Goal: Task Accomplishment & Management: Manage account settings

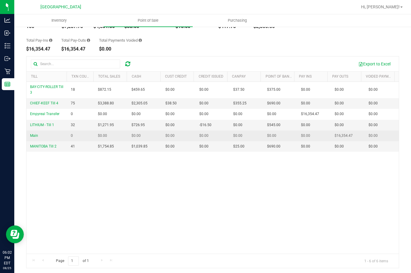
scroll to position [44, 0]
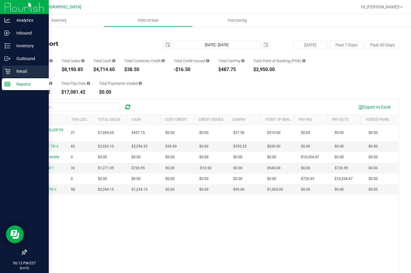
click at [10, 68] on div "Retail" at bounding box center [25, 71] width 47 height 12
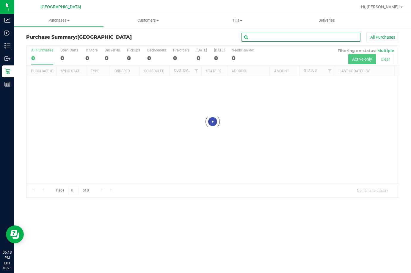
click at [267, 36] on input "text" at bounding box center [301, 37] width 119 height 9
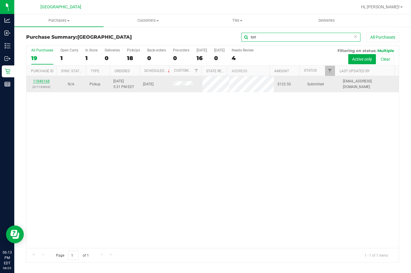
type input "tori"
click at [47, 82] on link "11846168" at bounding box center [41, 81] width 17 height 4
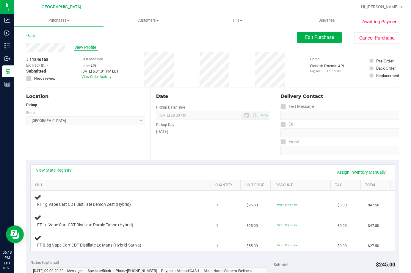
click at [82, 46] on span "View Profile" at bounding box center [86, 47] width 24 height 6
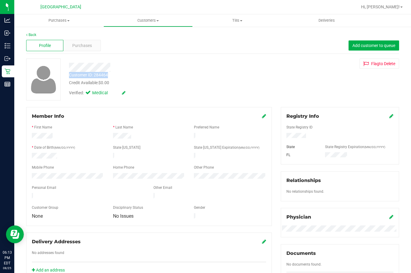
click at [112, 74] on div "Customer ID: 284464 Credit Available: $0.00 Verified: Medical" at bounding box center [160, 79] width 191 height 40
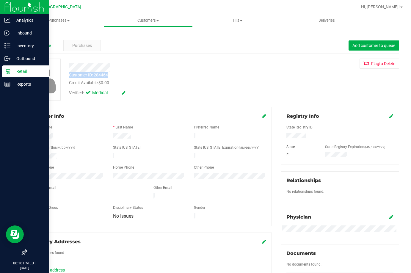
click at [11, 75] on div "Retail" at bounding box center [25, 71] width 47 height 12
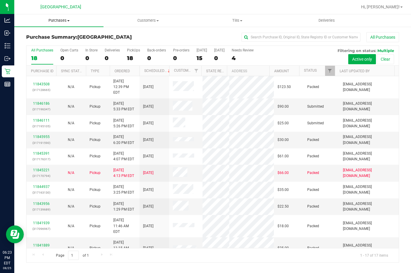
click at [55, 23] on span "Purchases" at bounding box center [58, 20] width 89 height 5
click at [52, 43] on li "Fulfillment" at bounding box center [58, 43] width 89 height 7
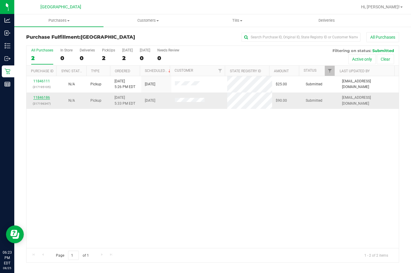
click at [37, 97] on link "11846186" at bounding box center [41, 97] width 17 height 4
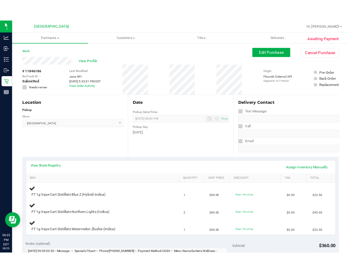
scroll to position [30, 0]
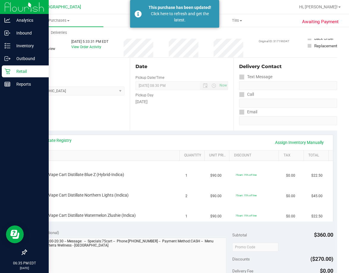
click at [11, 72] on p "Retail" at bounding box center [28, 71] width 36 height 7
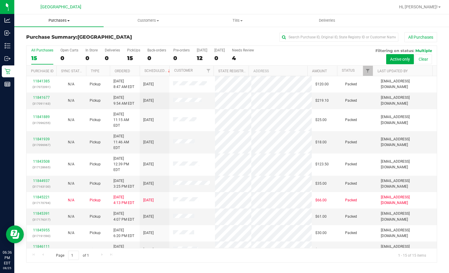
click at [63, 22] on span "Purchases" at bounding box center [58, 20] width 89 height 5
click at [52, 44] on li "Fulfillment" at bounding box center [58, 43] width 89 height 7
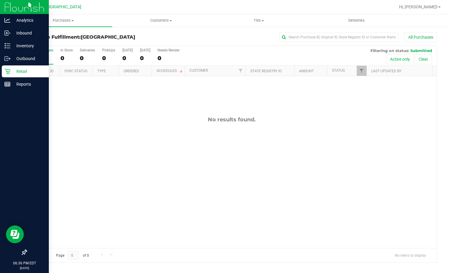
click at [12, 73] on p "Retail" at bounding box center [28, 71] width 36 height 7
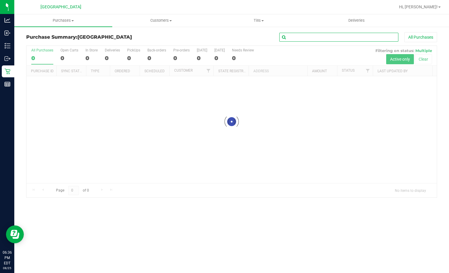
click at [313, 36] on input "text" at bounding box center [338, 37] width 119 height 9
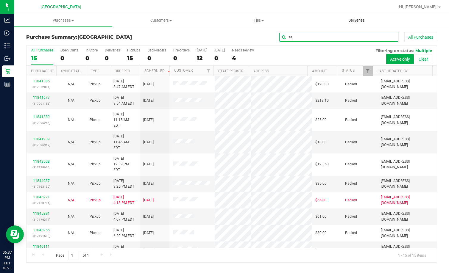
type input "s"
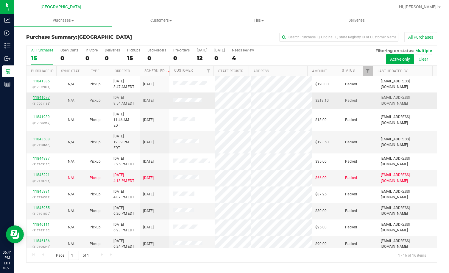
click at [46, 97] on link "11841677" at bounding box center [41, 97] width 17 height 4
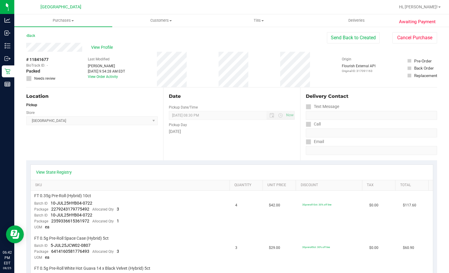
click at [228, 164] on div "View State Registry SKU Quantity Unit Price Discount Tax Total FT 0.35g Pre-Rol…" at bounding box center [231, 228] width 410 height 137
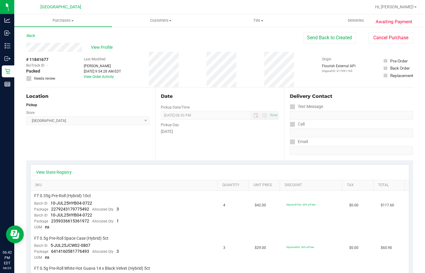
click at [184, 154] on div "Date Pickup Date/Time [DATE] Now [DATE] 08:30 PM Now Pickup Day [DATE]" at bounding box center [219, 123] width 129 height 73
click at [128, 50] on div "View Profile" at bounding box center [164, 47] width 277 height 9
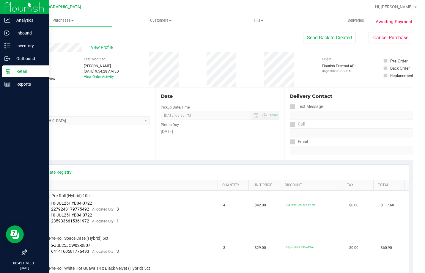
click at [13, 69] on p "Retail" at bounding box center [28, 71] width 36 height 7
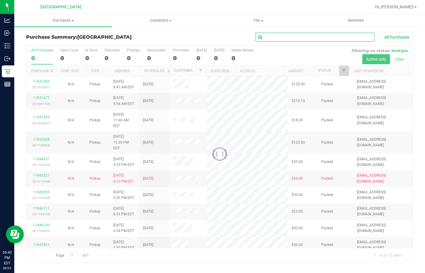
click at [298, 38] on input "text" at bounding box center [315, 37] width 119 height 9
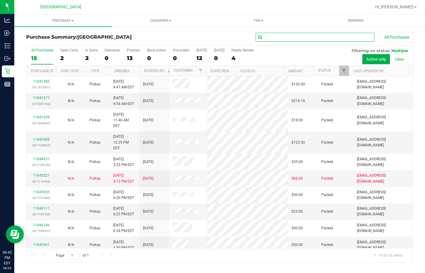
click at [298, 38] on input "text" at bounding box center [315, 37] width 119 height 9
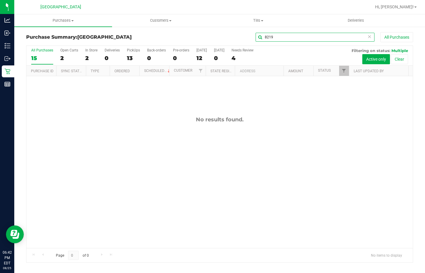
click at [289, 39] on input "8219" at bounding box center [315, 37] width 119 height 9
click at [288, 39] on input "8219" at bounding box center [315, 37] width 119 height 9
type input "8219"
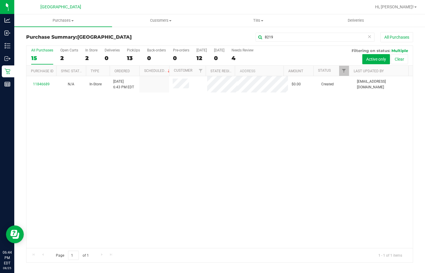
click at [369, 39] on icon at bounding box center [370, 36] width 4 height 7
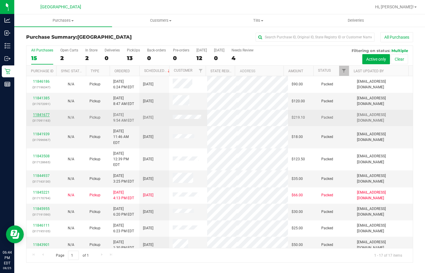
click at [44, 115] on link "11841677" at bounding box center [41, 115] width 17 height 4
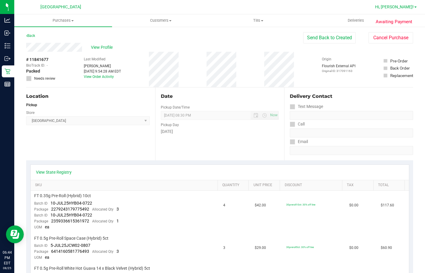
click at [411, 7] on link "Hi, [PERSON_NAME]!" at bounding box center [396, 7] width 46 height 6
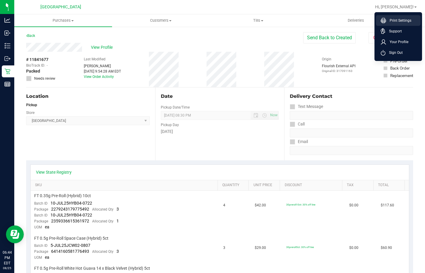
click at [400, 20] on span "Print Settings" at bounding box center [398, 21] width 25 height 6
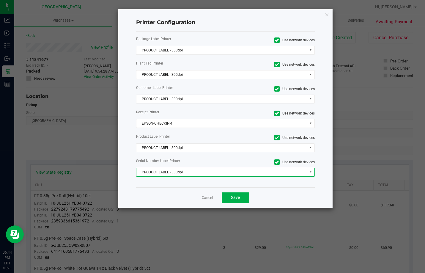
click at [178, 174] on span "PRODUCT LABEL - 300dpi" at bounding box center [222, 172] width 171 height 8
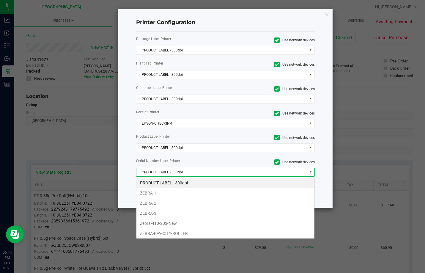
scroll to position [9, 178]
click at [172, 174] on span "PRODUCT LABEL - 300dpi" at bounding box center [222, 172] width 171 height 8
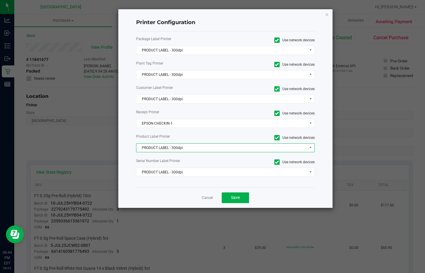
click at [177, 148] on span "PRODUCT LABEL - 300dpi" at bounding box center [222, 148] width 171 height 8
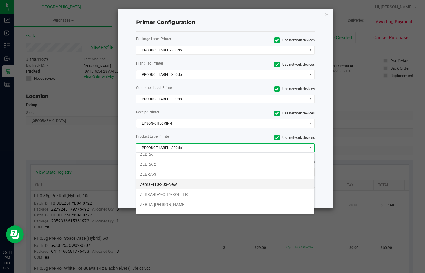
scroll to position [21, 0]
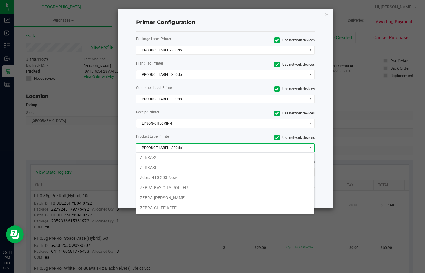
click at [243, 138] on label "Use network devices" at bounding box center [272, 137] width 85 height 5
click at [0, 0] on input "Use network devices" at bounding box center [0, 0] width 0 height 0
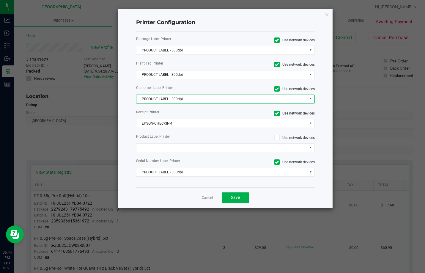
click at [193, 101] on span "PRODUCT LABEL - 300dpi" at bounding box center [222, 99] width 171 height 8
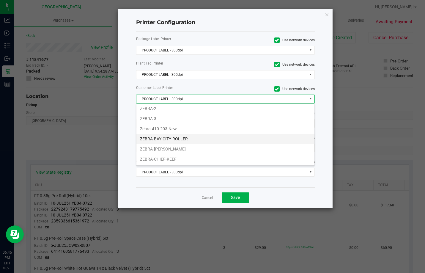
click at [184, 140] on li "ZEBRA-BAY-CITY-ROLLER" at bounding box center [226, 139] width 178 height 10
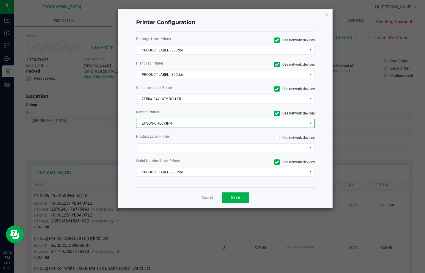
click at [182, 125] on span "EPSON-CHECKIN-1" at bounding box center [222, 123] width 171 height 8
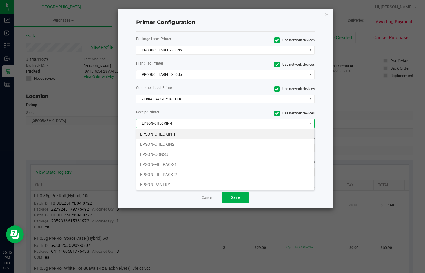
scroll to position [30, 0]
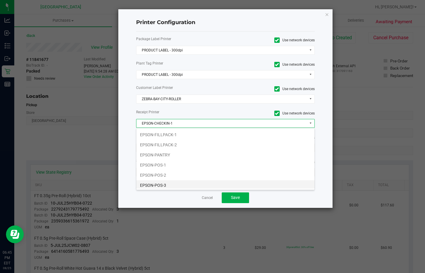
click at [175, 184] on li "EPSON-POS-3" at bounding box center [226, 185] width 178 height 10
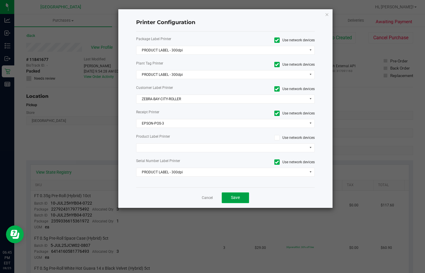
click at [233, 201] on button "Save" at bounding box center [235, 197] width 27 height 11
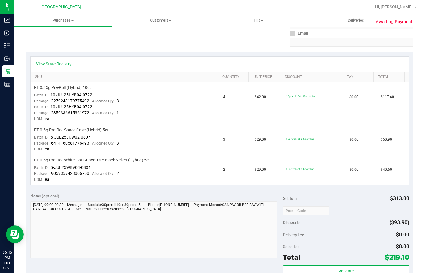
scroll to position [119, 0]
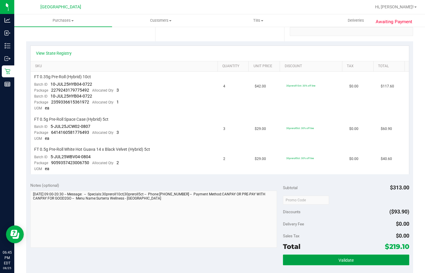
click at [308, 261] on button "Validate" at bounding box center [346, 260] width 126 height 11
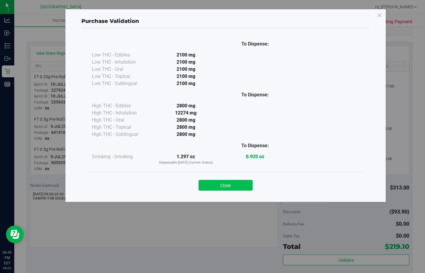
click at [228, 182] on button "Close" at bounding box center [226, 185] width 54 height 11
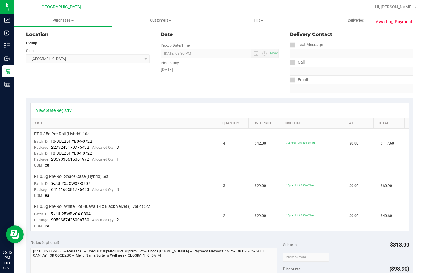
scroll to position [0, 0]
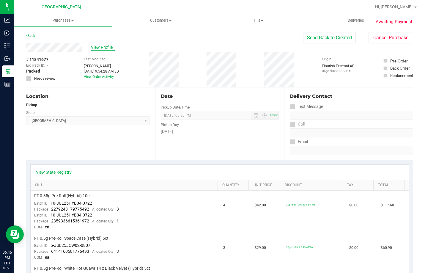
click at [95, 46] on span "View Profile" at bounding box center [103, 47] width 24 height 6
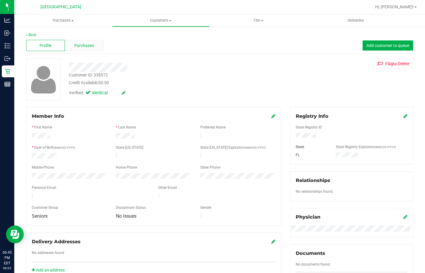
click at [85, 45] on span "Purchases" at bounding box center [84, 46] width 20 height 6
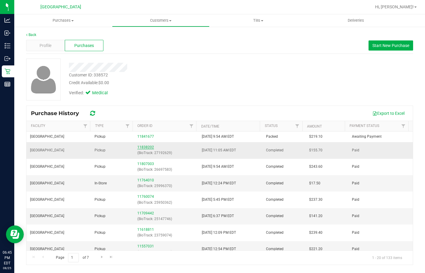
click at [144, 147] on link "11838202" at bounding box center [145, 147] width 17 height 4
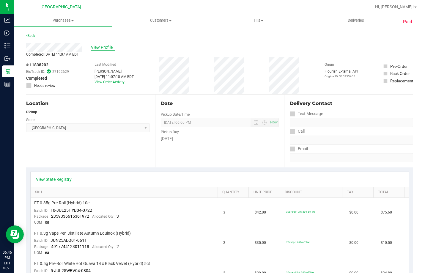
click at [101, 47] on span "View Profile" at bounding box center [103, 47] width 24 height 6
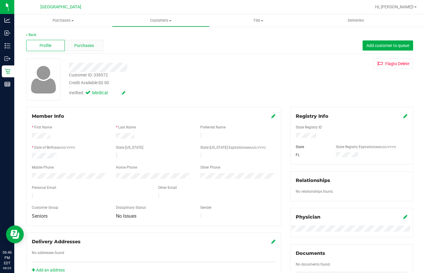
click at [98, 46] on div "Purchases" at bounding box center [84, 45] width 39 height 11
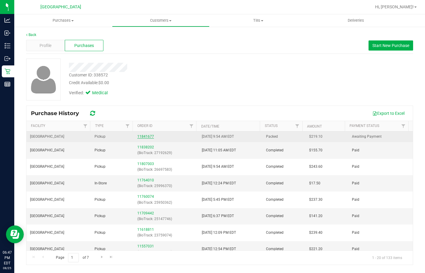
click at [141, 134] on link "11841677" at bounding box center [145, 136] width 17 height 4
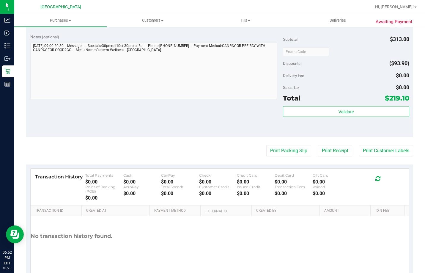
scroll to position [268, 0]
click at [376, 153] on button "Print Customer Labels" at bounding box center [386, 150] width 54 height 11
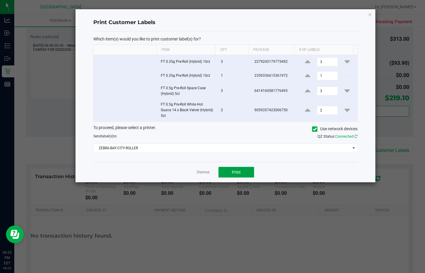
click at [242, 173] on button "Print" at bounding box center [237, 172] width 36 height 11
click at [206, 172] on link "Dismiss" at bounding box center [203, 172] width 13 height 5
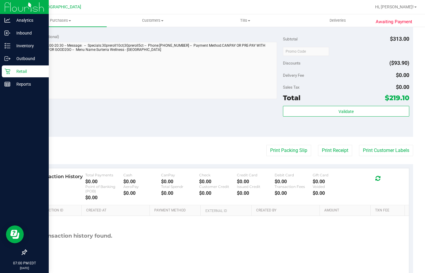
click at [10, 75] on div "Retail" at bounding box center [25, 71] width 47 height 12
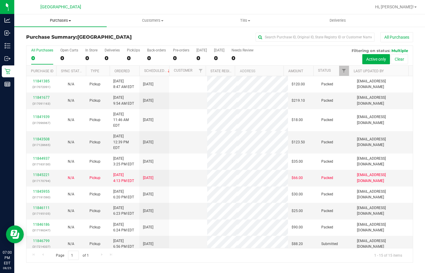
click at [63, 16] on uib-tab-heading "Purchases Summary of purchases Fulfillment All purchases" at bounding box center [60, 20] width 93 height 12
click at [62, 20] on span "Purchases" at bounding box center [60, 20] width 93 height 5
click at [61, 20] on span "Purchases" at bounding box center [60, 20] width 93 height 5
click at [44, 46] on span "Fulfillment" at bounding box center [32, 42] width 37 height 5
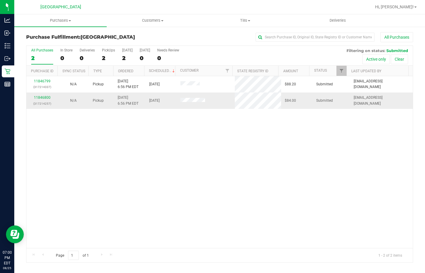
click at [38, 95] on div "11846800 (317214257)" at bounding box center [42, 100] width 24 height 11
click at [39, 97] on link "11846800" at bounding box center [42, 97] width 17 height 4
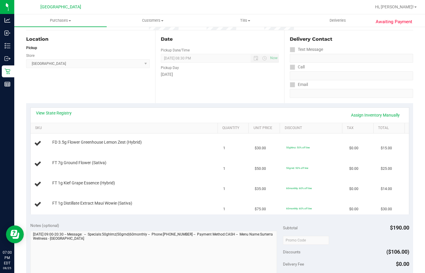
scroll to position [89, 0]
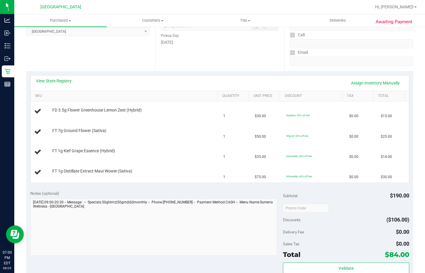
click at [47, 84] on div "View State Registry Assign Inventory Manually" at bounding box center [220, 83] width 368 height 10
click at [47, 82] on link "View State Registry" at bounding box center [54, 81] width 36 height 6
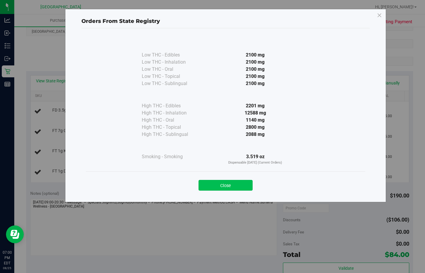
click at [210, 185] on button "Close" at bounding box center [226, 185] width 54 height 11
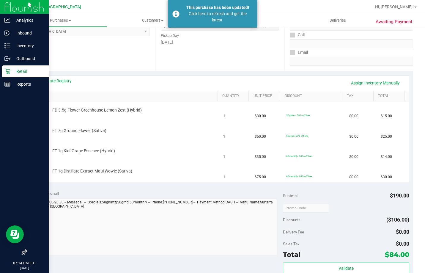
click at [11, 74] on p "Retail" at bounding box center [28, 71] width 36 height 7
